Goal: Information Seeking & Learning: Learn about a topic

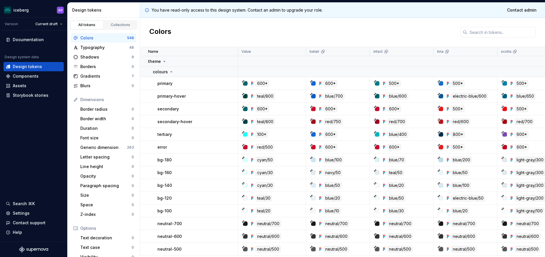
scroll to position [116, 0]
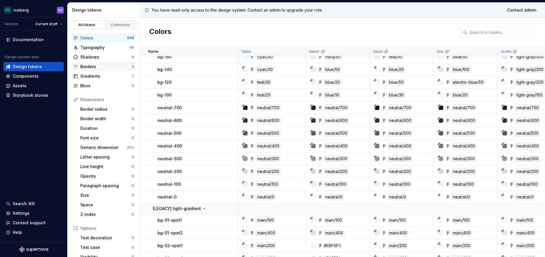
click at [108, 65] on div "Borders" at bounding box center [105, 67] width 51 height 6
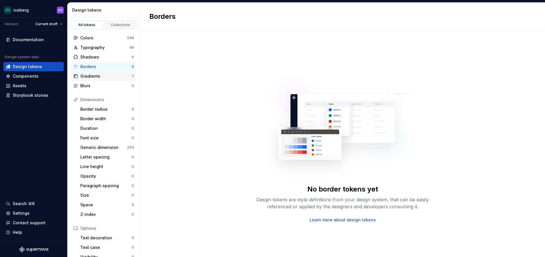
click at [111, 75] on div "Gradients" at bounding box center [105, 76] width 51 height 6
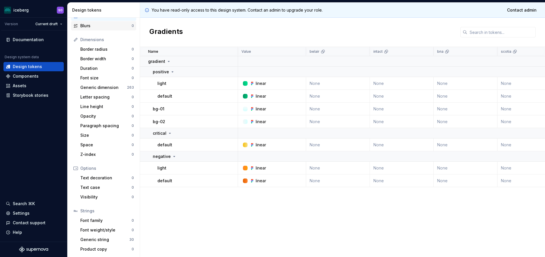
scroll to position [60, 0]
click at [35, 79] on div "Components" at bounding box center [26, 76] width 26 height 6
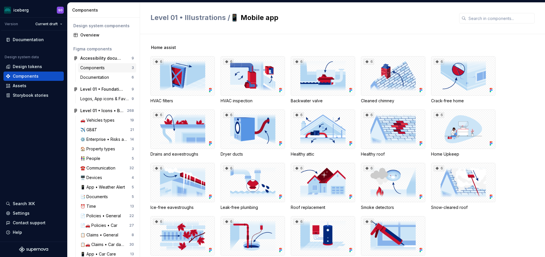
click at [108, 68] on div "Components" at bounding box center [105, 68] width 51 height 6
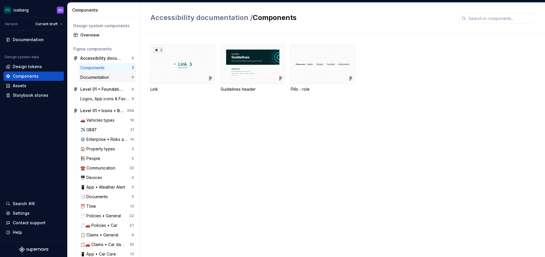
click at [106, 78] on div "Documentation" at bounding box center [95, 78] width 31 height 6
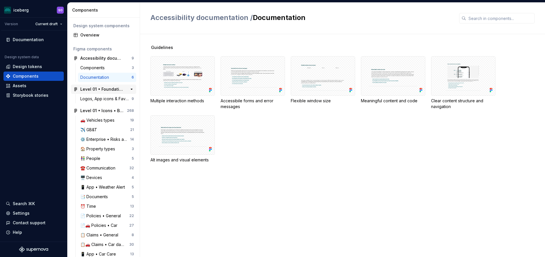
click at [104, 92] on div "Level 01 • Foundations 9" at bounding box center [103, 89] width 65 height 9
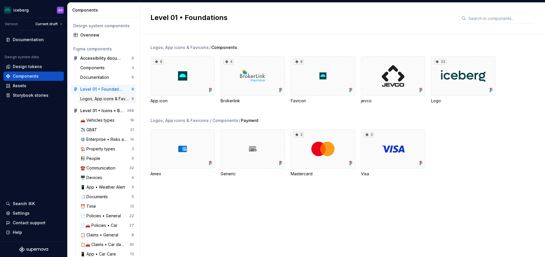
click at [104, 98] on div "Logos, App icons & Favicons" at bounding box center [105, 99] width 51 height 6
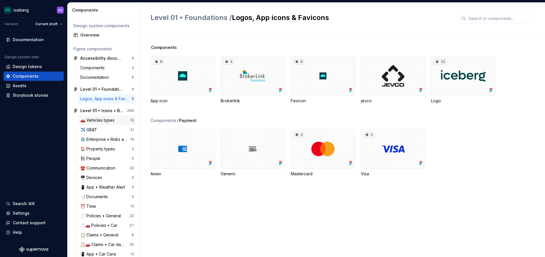
click at [105, 119] on div "🚗 Vehicles types" at bounding box center [98, 120] width 37 height 6
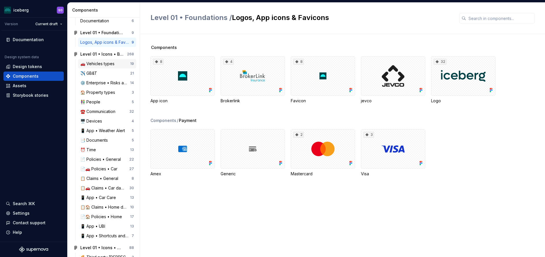
scroll to position [87, 0]
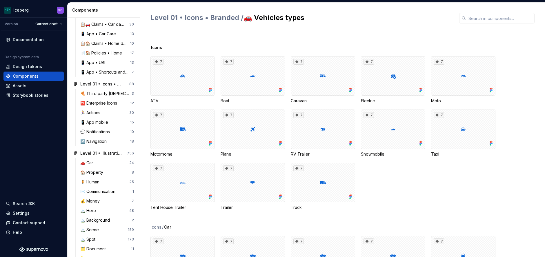
scroll to position [232, 0]
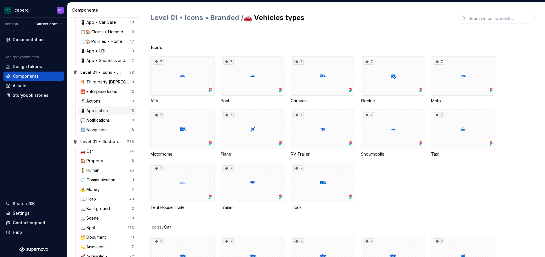
click at [108, 107] on div "📱 App mobile 15" at bounding box center [107, 110] width 58 height 9
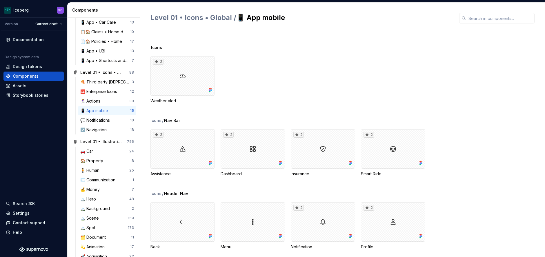
click at [109, 112] on div "📱 App mobile" at bounding box center [95, 111] width 30 height 6
click at [112, 100] on div "🏃‍♀️ Actions" at bounding box center [104, 101] width 49 height 6
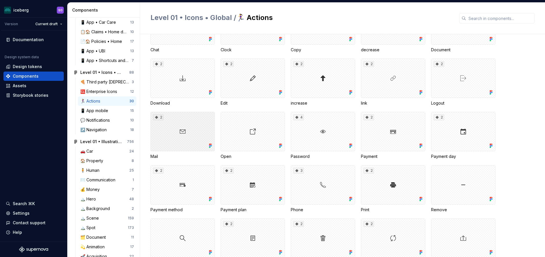
scroll to position [127, 0]
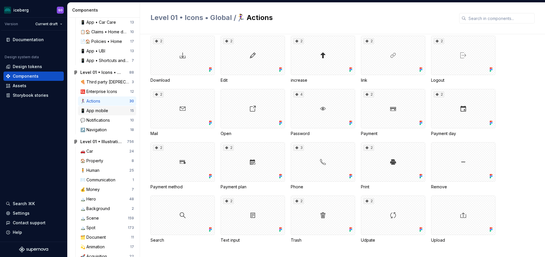
click at [109, 112] on div "📱 App mobile" at bounding box center [95, 111] width 30 height 6
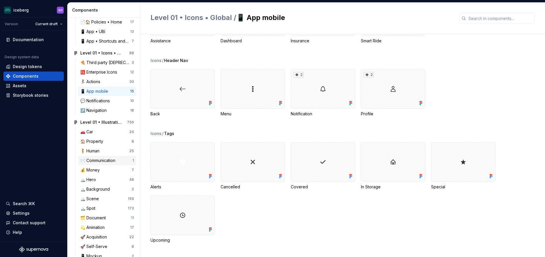
scroll to position [261, 0]
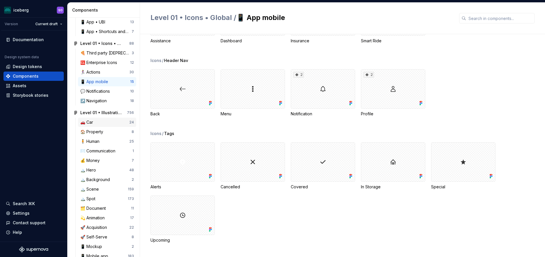
click at [110, 126] on div "🚗 Car 24" at bounding box center [107, 122] width 58 height 9
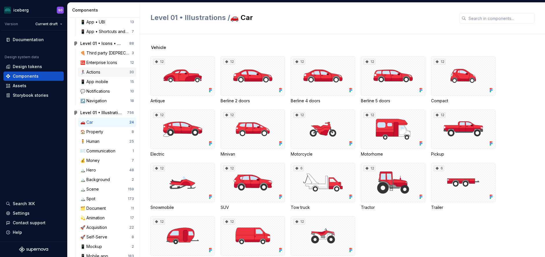
click at [109, 69] on div "🏃‍♀️ Actions 30" at bounding box center [107, 72] width 58 height 9
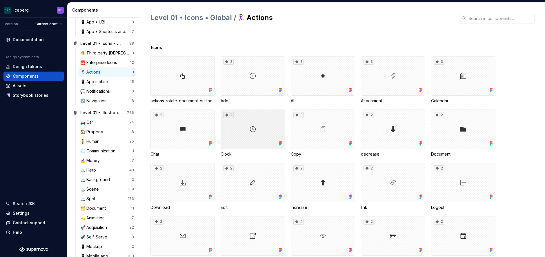
scroll to position [58, 0]
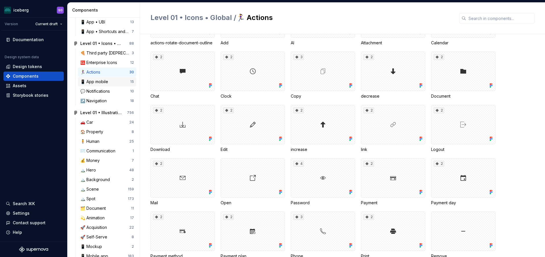
click at [98, 84] on div "📱 App mobile" at bounding box center [95, 82] width 30 height 6
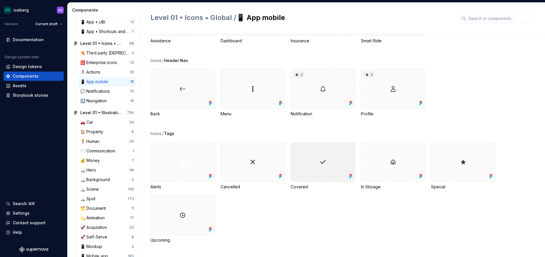
scroll to position [123, 0]
click at [99, 92] on div "💬 Notifications" at bounding box center [96, 91] width 32 height 6
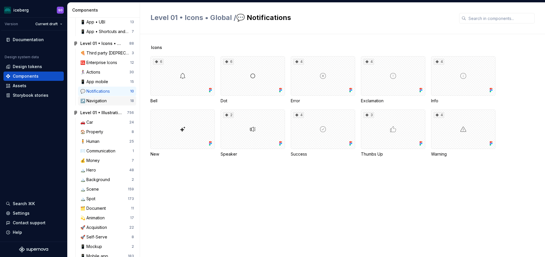
click at [100, 100] on div "↗️ Navigation" at bounding box center [94, 101] width 29 height 6
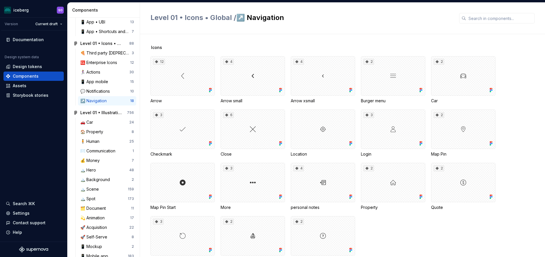
scroll to position [21, 0]
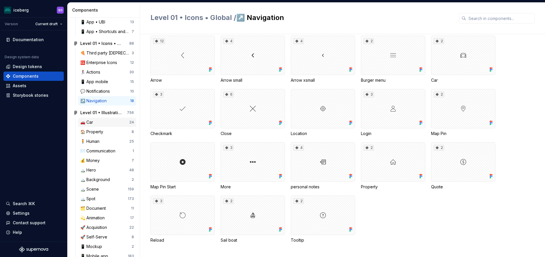
click at [110, 123] on div "🚗 Car" at bounding box center [104, 122] width 49 height 6
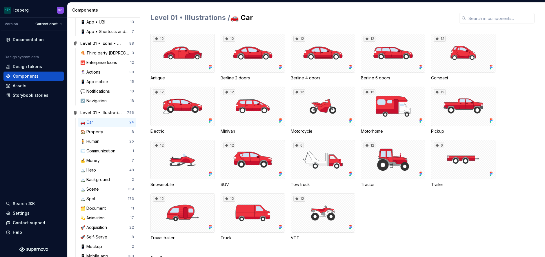
scroll to position [29, 0]
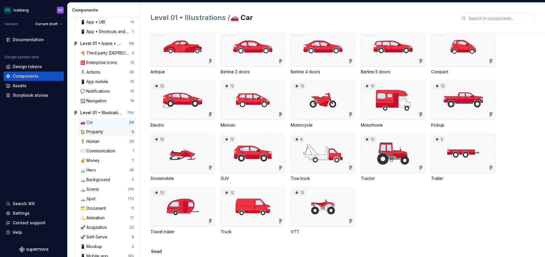
click at [106, 132] on div "🏠 Property" at bounding box center [92, 132] width 25 height 6
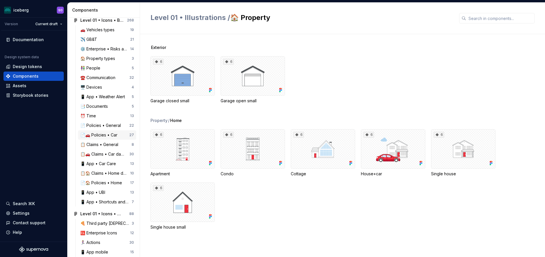
scroll to position [87, 0]
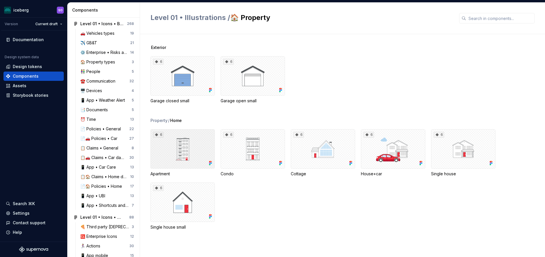
click at [187, 152] on div "6" at bounding box center [183, 148] width 64 height 39
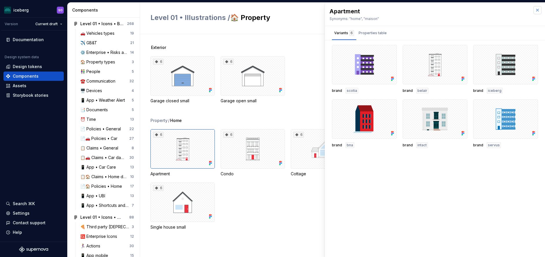
click at [538, 11] on button "button" at bounding box center [538, 10] width 8 height 8
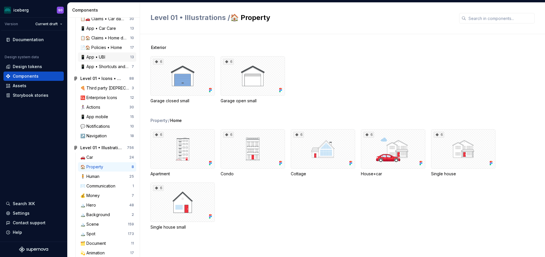
scroll to position [232, 0]
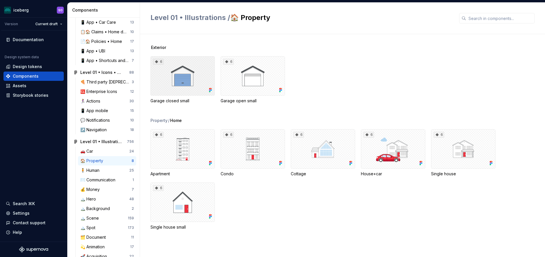
click at [182, 77] on div "6" at bounding box center [183, 75] width 64 height 39
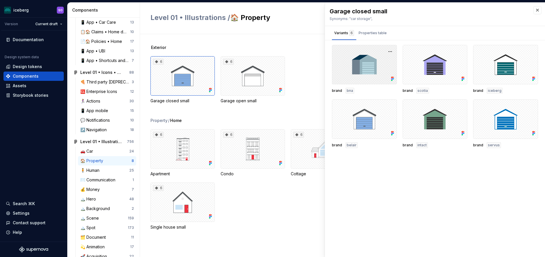
click at [363, 60] on div at bounding box center [364, 64] width 65 height 39
click at [391, 53] on button "button" at bounding box center [390, 52] width 8 height 8
click at [376, 63] on div "Open in [GEOGRAPHIC_DATA]" at bounding box center [372, 68] width 38 height 17
click at [307, 30] on div "Level 01 • Illustrations / 🏠 Property" at bounding box center [342, 19] width 405 height 32
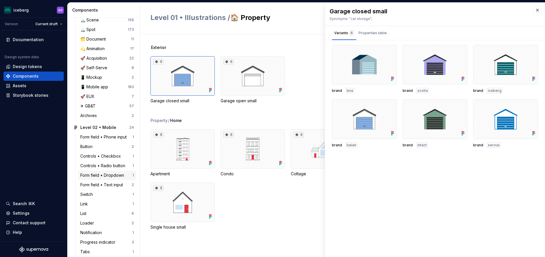
scroll to position [435, 0]
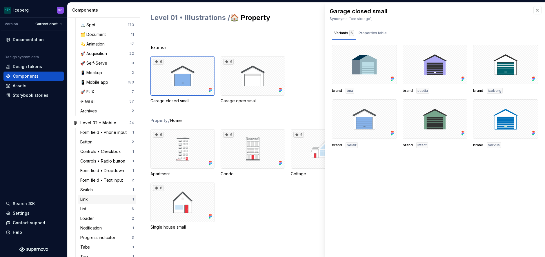
click at [88, 197] on div "Link" at bounding box center [85, 200] width 10 height 6
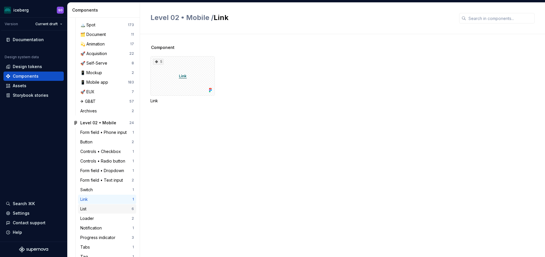
click at [88, 206] on div "List" at bounding box center [84, 209] width 8 height 6
